Goal: Task Accomplishment & Management: Use online tool/utility

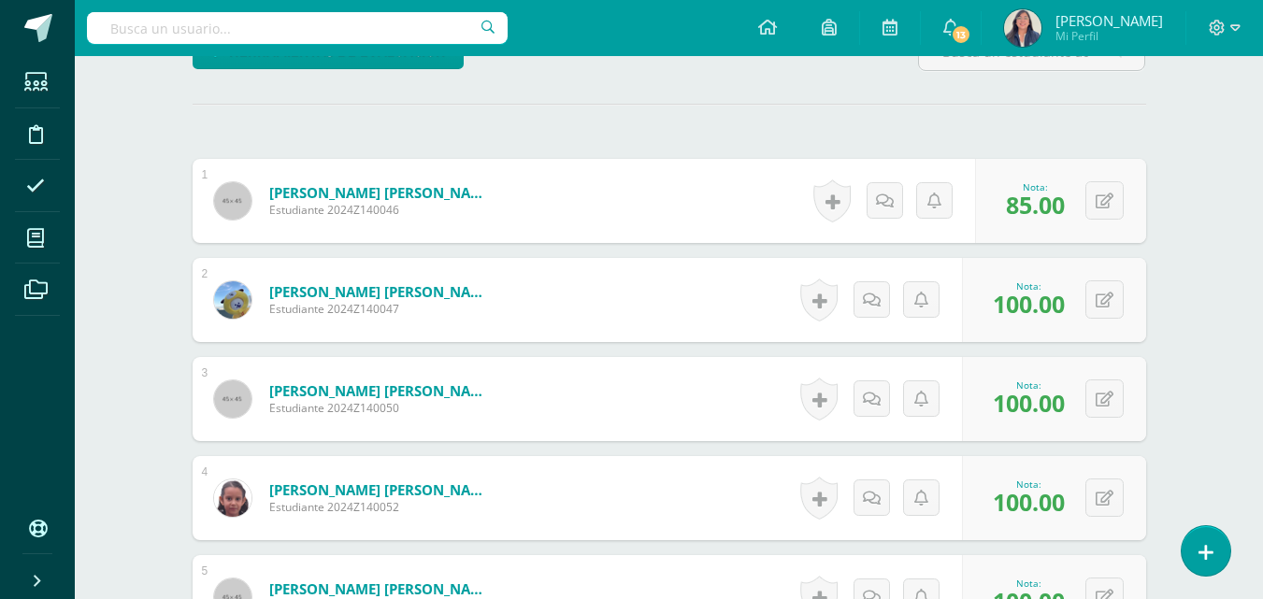
scroll to position [3, 0]
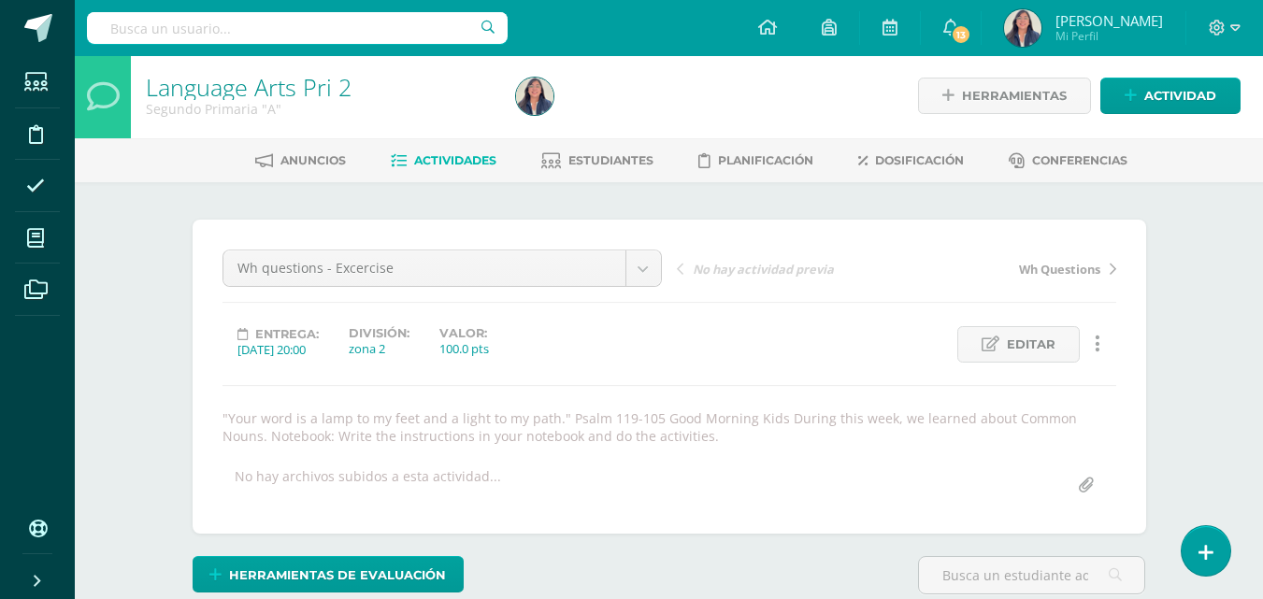
click at [465, 153] on span "Actividades" at bounding box center [455, 160] width 82 height 14
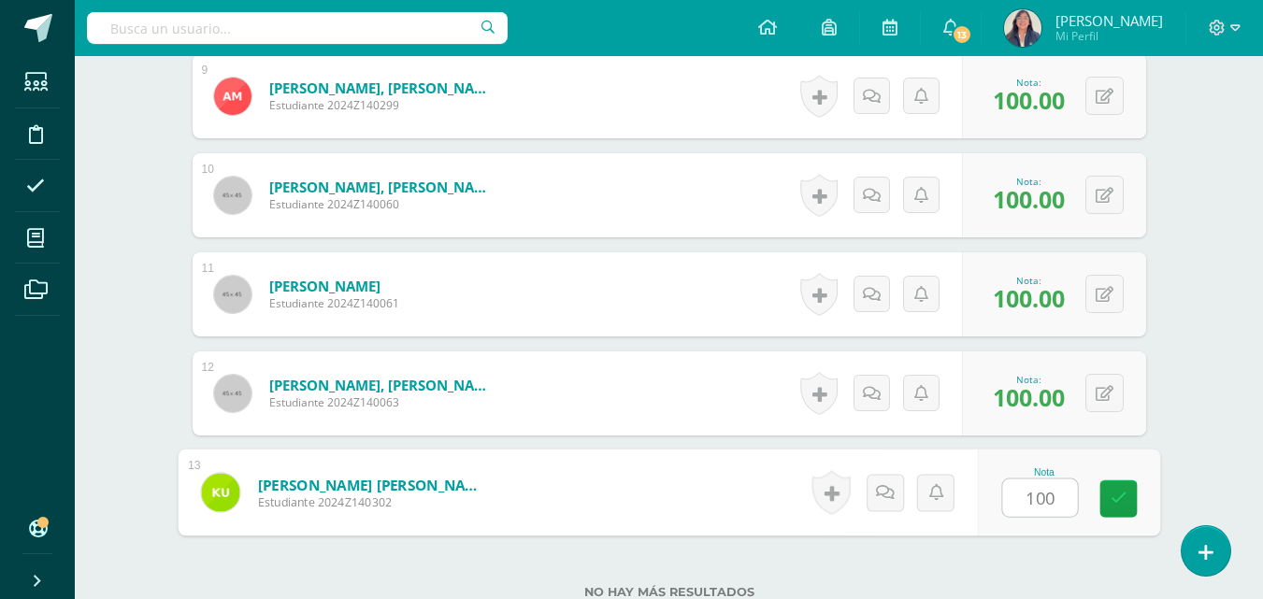
scroll to position [1424, 0]
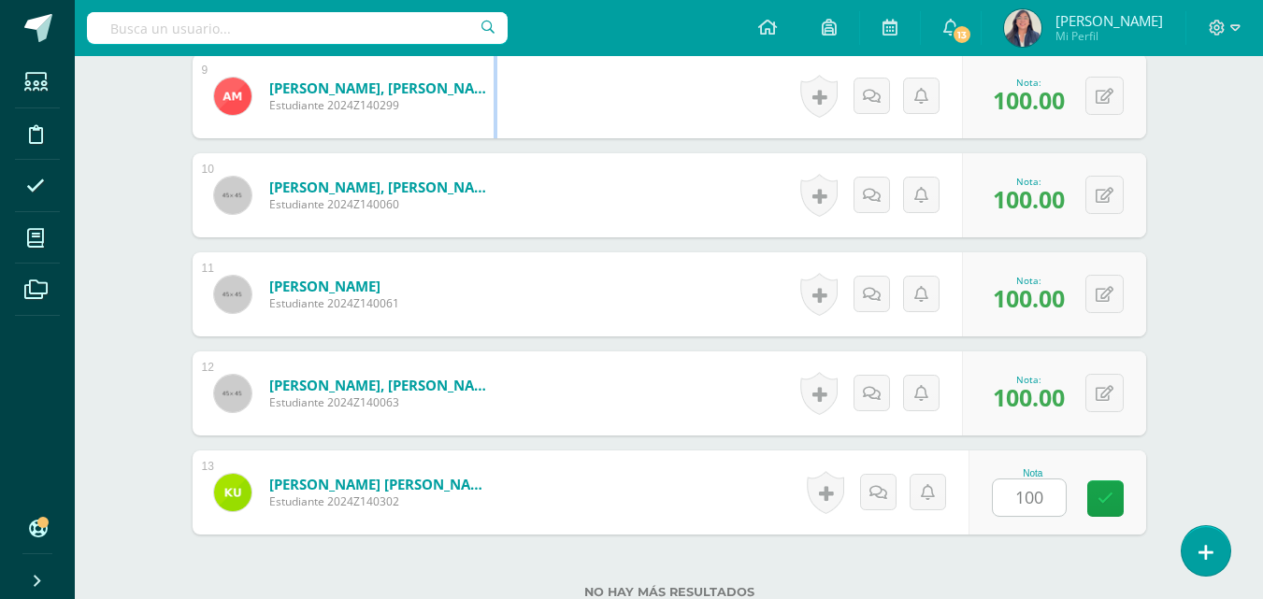
drag, startPoint x: 1261, startPoint y: 124, endPoint x: 1276, endPoint y: 114, distance: 18.2
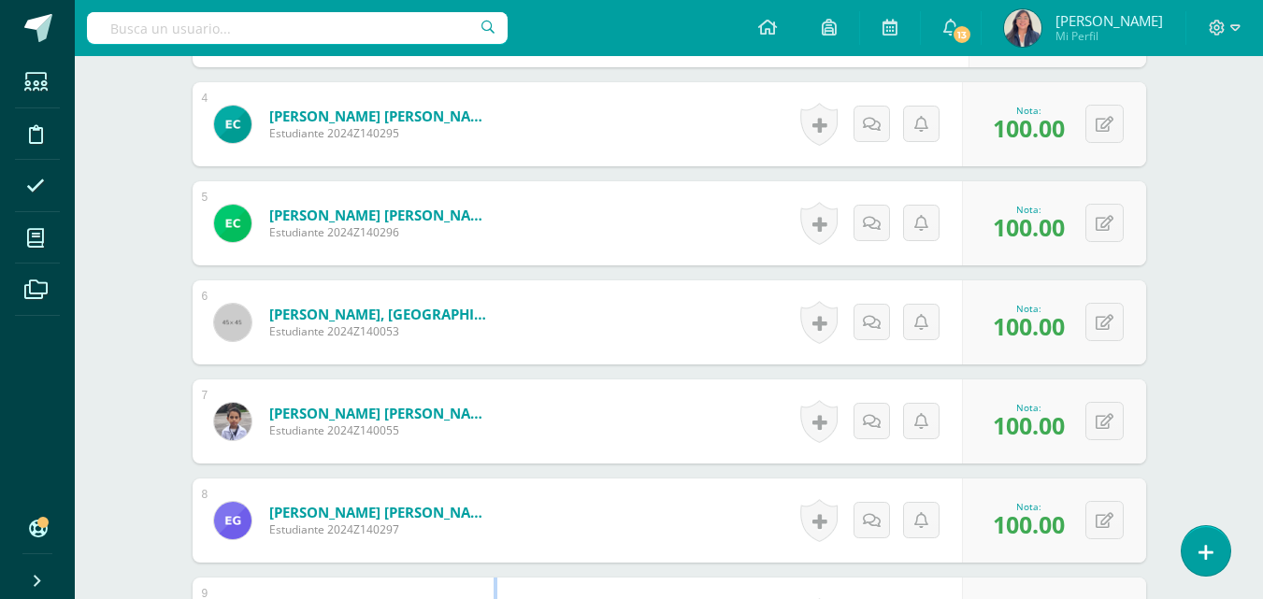
scroll to position [377, 0]
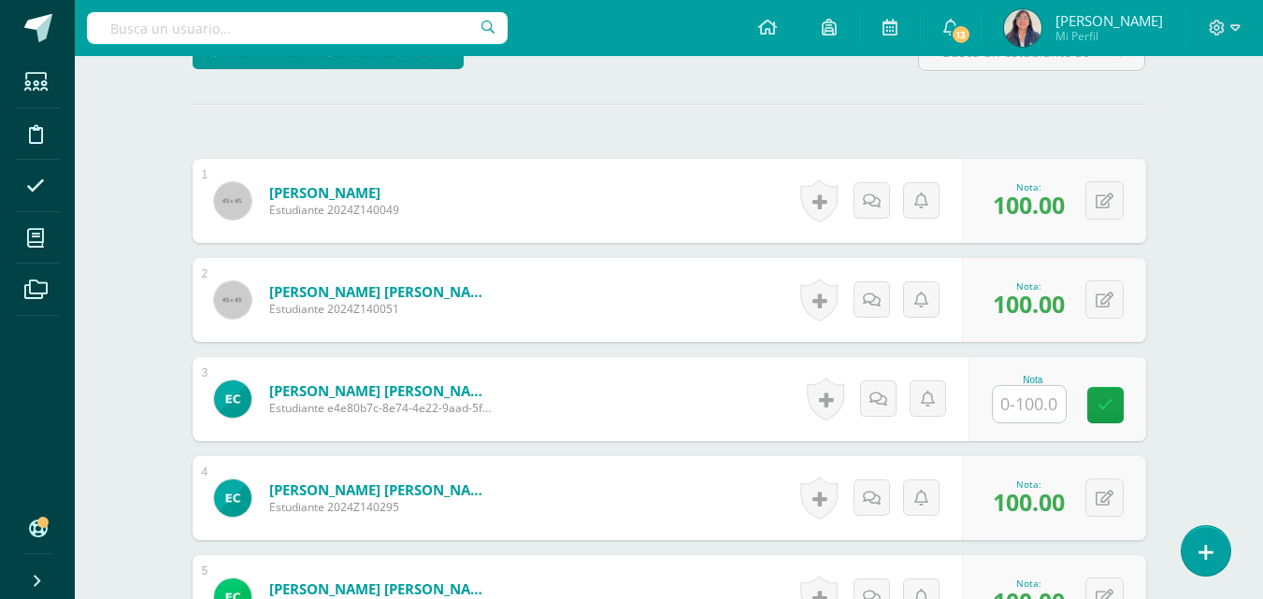
scroll to position [3, 0]
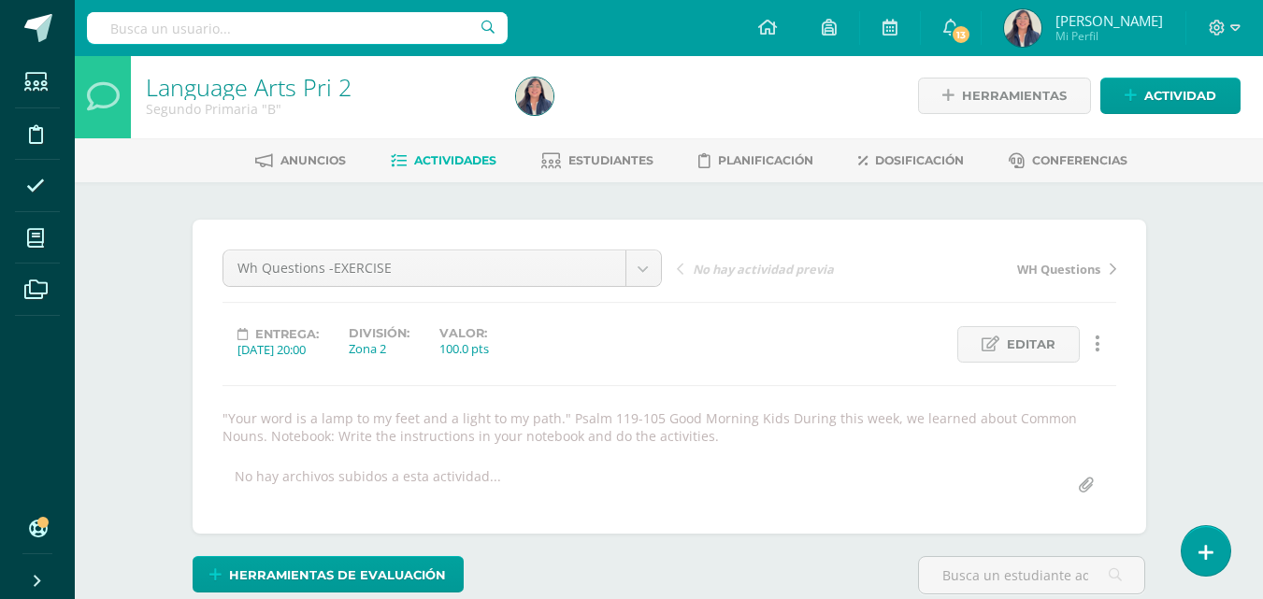
click at [428, 165] on span "Actividades" at bounding box center [455, 160] width 82 height 14
